Goal: Information Seeking & Learning: Find specific fact

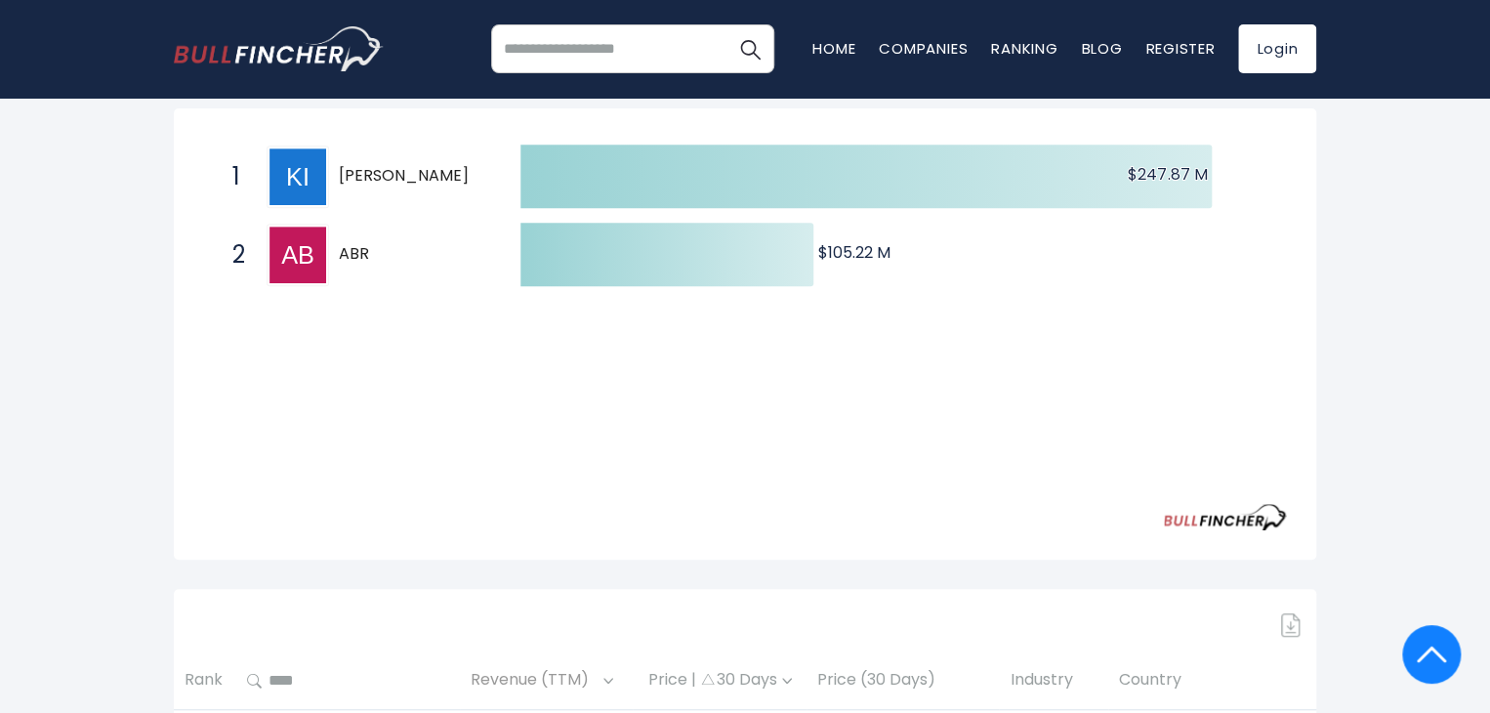
scroll to position [171, 0]
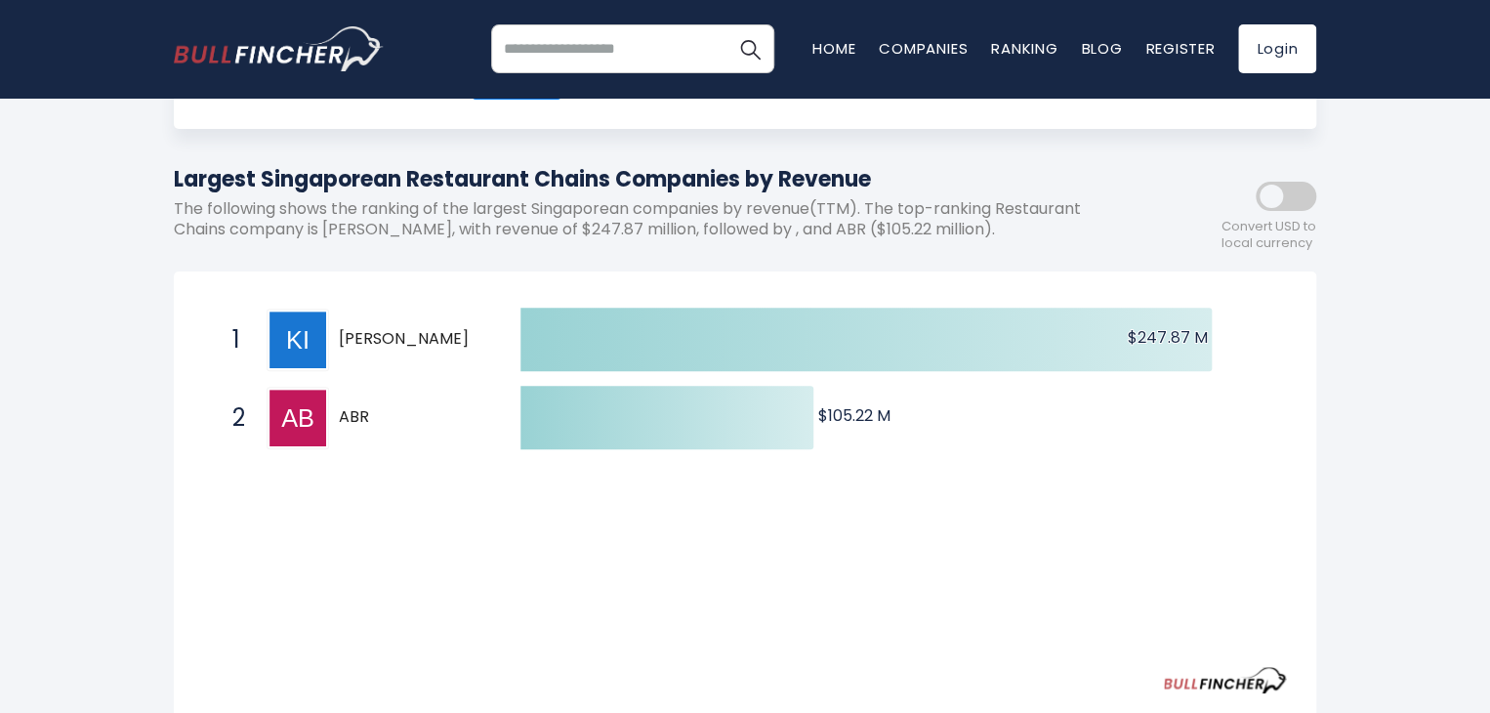
click at [351, 331] on span "[PERSON_NAME]" at bounding box center [412, 339] width 147 height 20
click at [351, 346] on span "[PERSON_NAME]" at bounding box center [412, 339] width 147 height 20
click at [330, 235] on p "The following shows the ranking of the largest Singaporean companies by revenue…" at bounding box center [657, 219] width 966 height 41
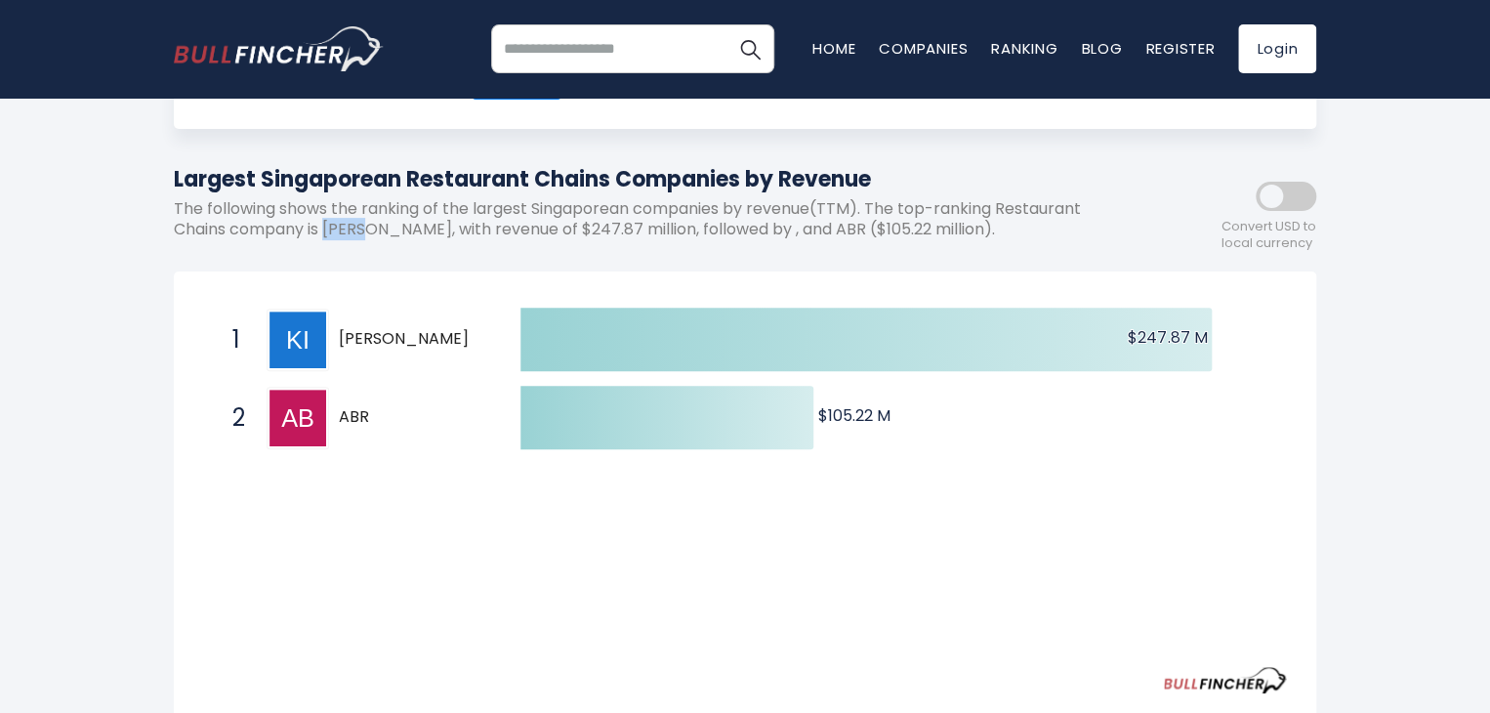
click at [334, 407] on div "2 ABR [DOMAIN_NAME]" at bounding box center [355, 418] width 264 height 62
click at [335, 407] on div "2 ABR [DOMAIN_NAME]" at bounding box center [355, 418] width 264 height 62
click at [355, 410] on span "ABR" at bounding box center [412, 417] width 147 height 20
click at [348, 415] on span "ABR" at bounding box center [412, 417] width 147 height 20
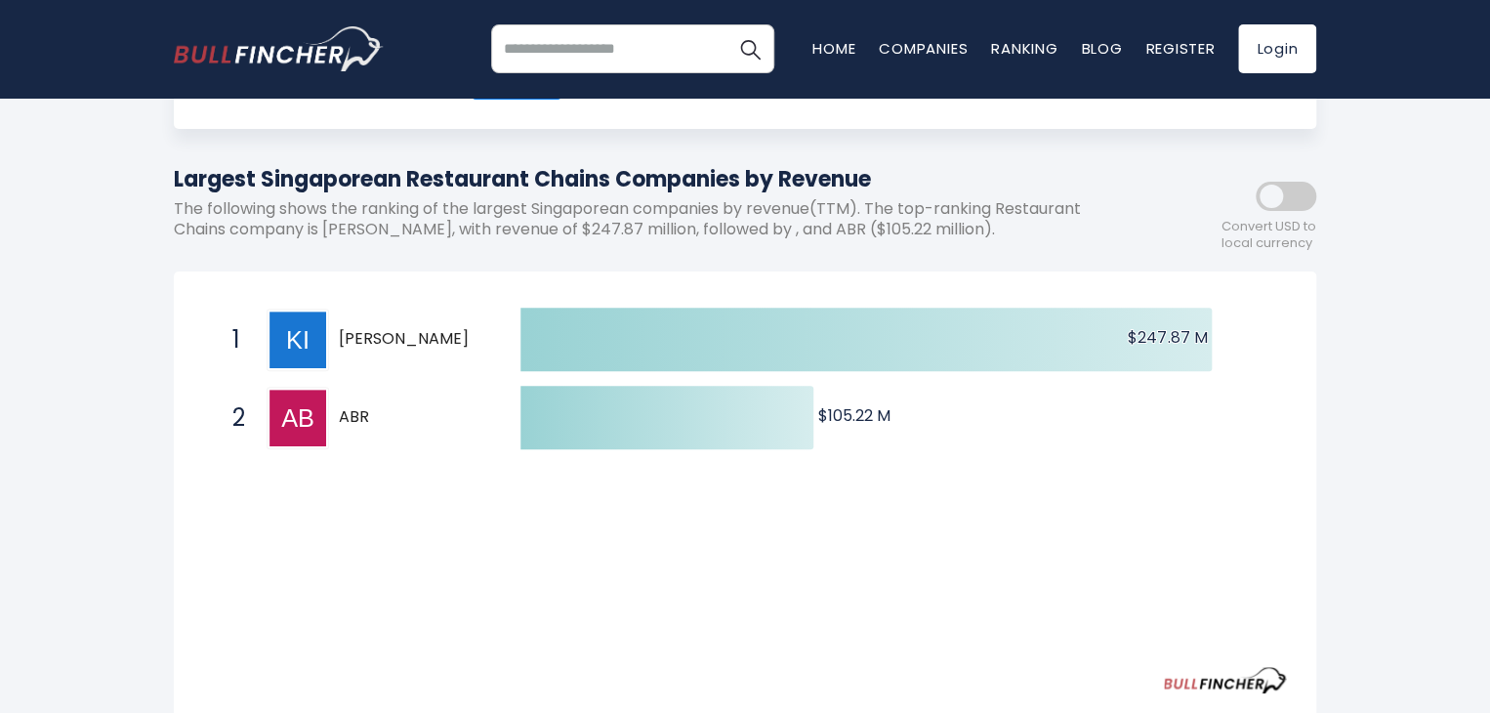
click at [679, 259] on div "[GEOGRAPHIC_DATA] Entire World 30,364 [GEOGRAPHIC_DATA] [GEOGRAPHIC_DATA]" at bounding box center [744, 549] width 1171 height 1186
click at [757, 227] on p "The following shows the ranking of the largest Singaporean companies by revenue…" at bounding box center [657, 219] width 966 height 41
